Goal: Learn about a topic

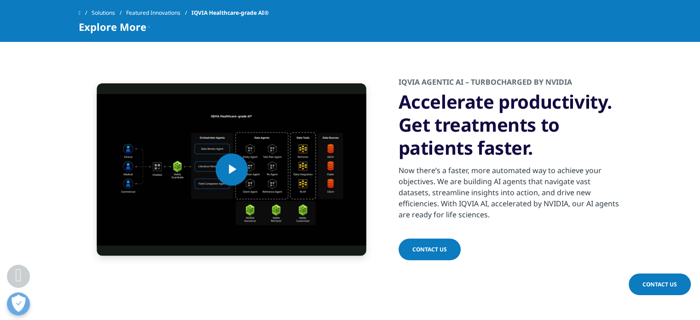
scroll to position [879, 0]
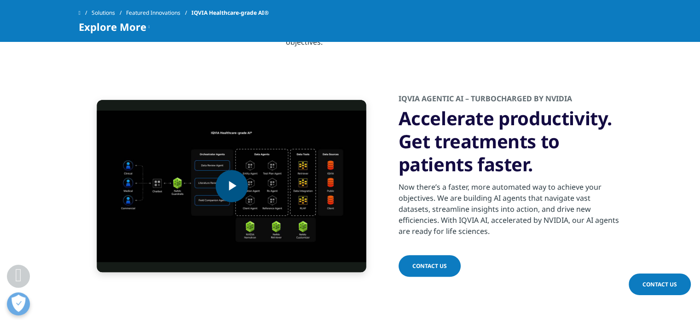
click at [231, 186] on span "Video Player" at bounding box center [231, 186] width 0 height 0
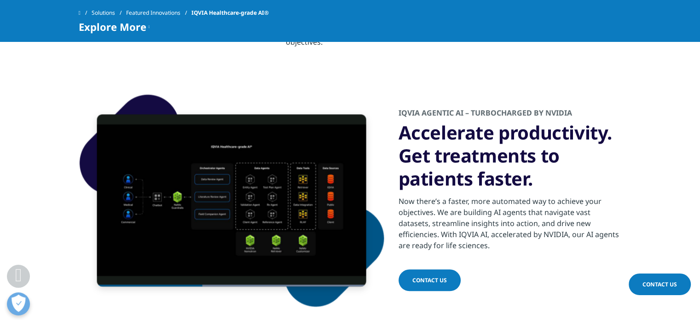
click at [448, 182] on h3 "Accelerate productivity. Get treatments to patients faster.​" at bounding box center [509, 155] width 223 height 69
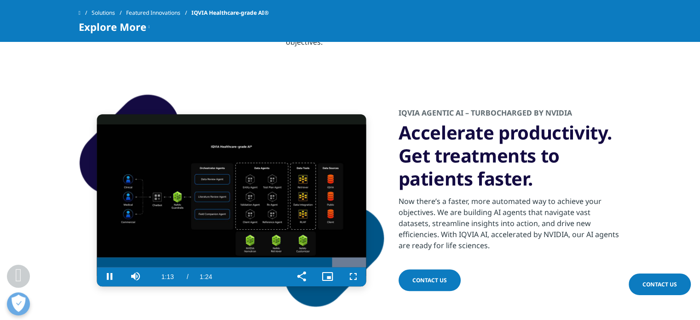
click at [274, 185] on video "Video Player" at bounding box center [231, 200] width 269 height 172
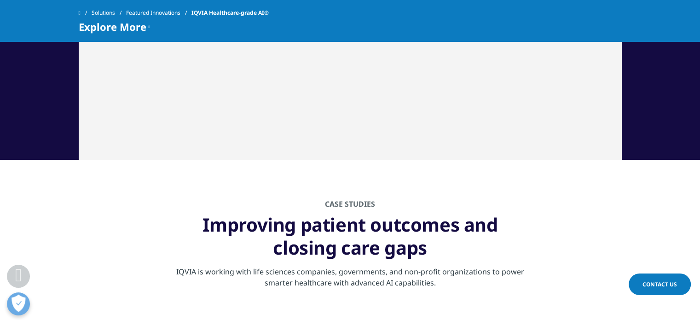
scroll to position [2764, 0]
